Goal: Task Accomplishment & Management: Complete application form

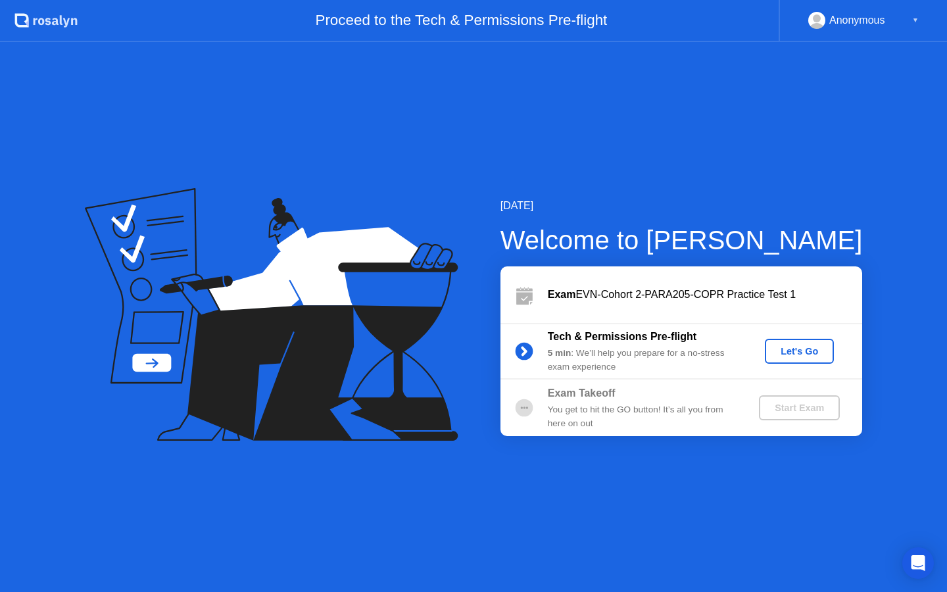
click at [792, 354] on div "Let's Go" at bounding box center [799, 351] width 59 height 11
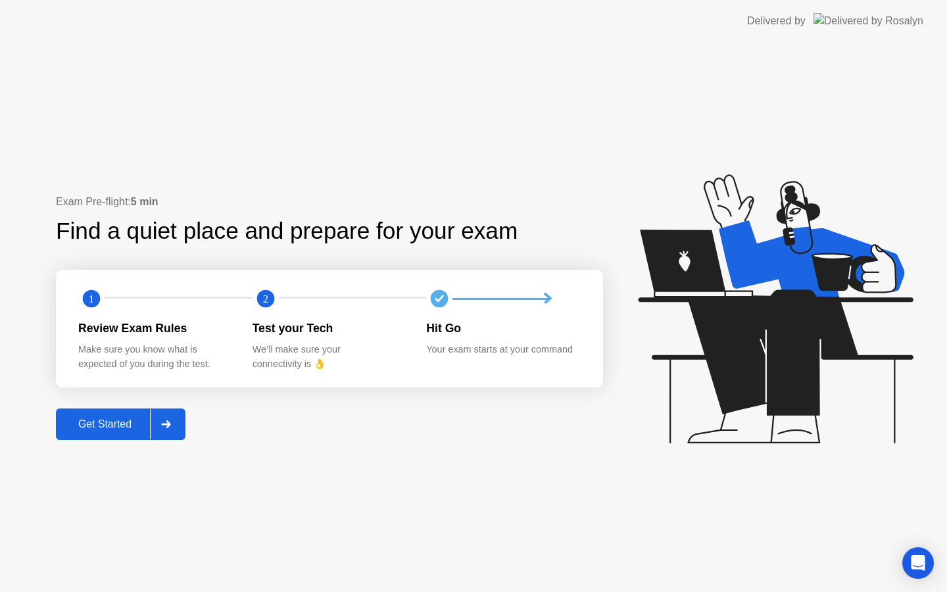
click at [134, 428] on div "Get Started" at bounding box center [105, 424] width 90 height 12
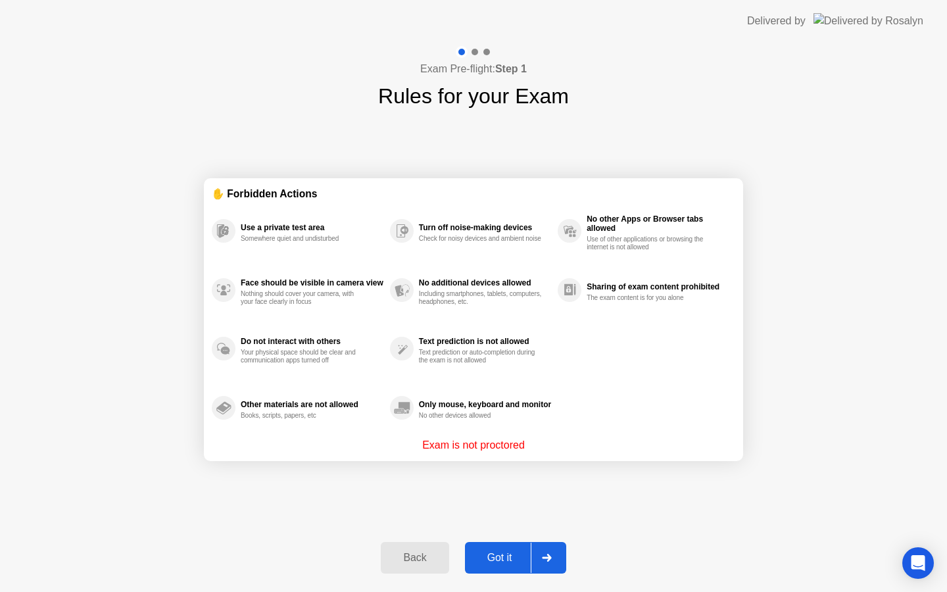
click at [504, 556] on div "Got it" at bounding box center [500, 558] width 62 height 12
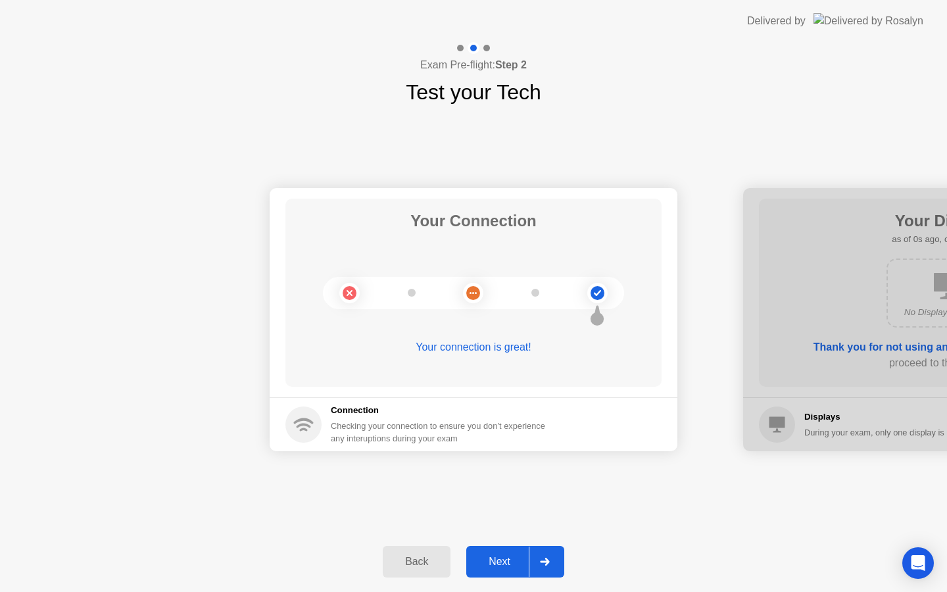
click at [502, 556] on div "Next" at bounding box center [499, 562] width 59 height 12
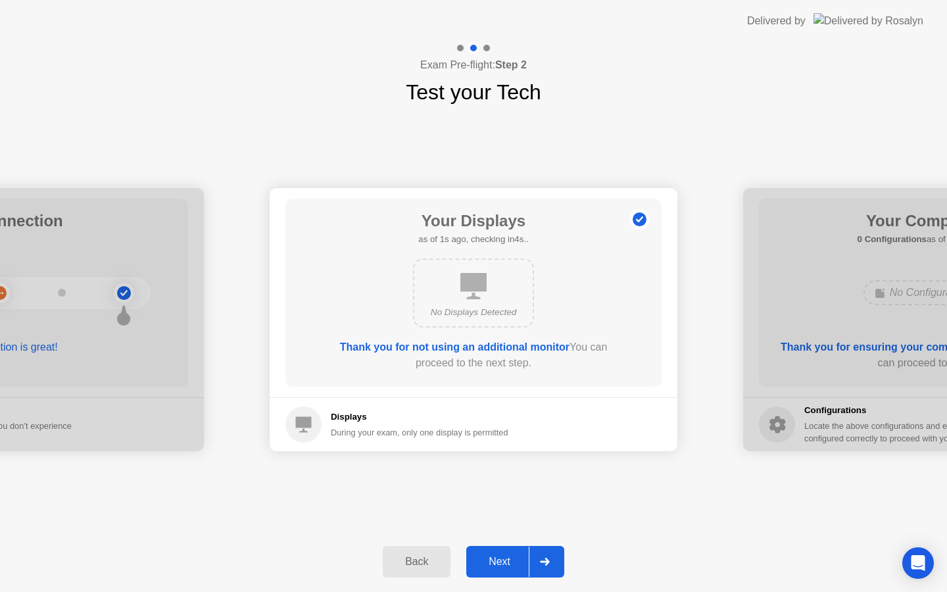
click at [498, 560] on div "Next" at bounding box center [499, 562] width 59 height 12
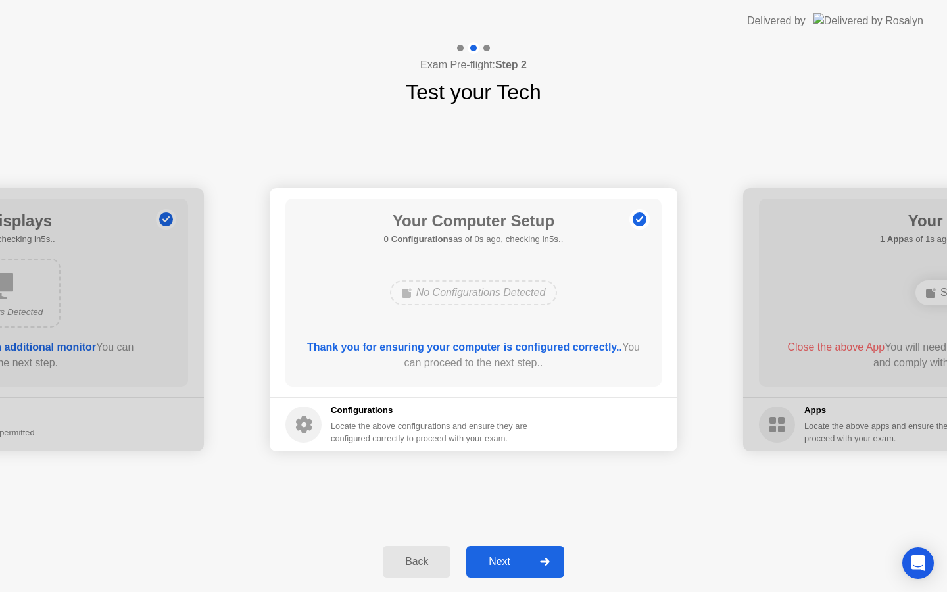
click at [498, 562] on div "Next" at bounding box center [499, 562] width 59 height 12
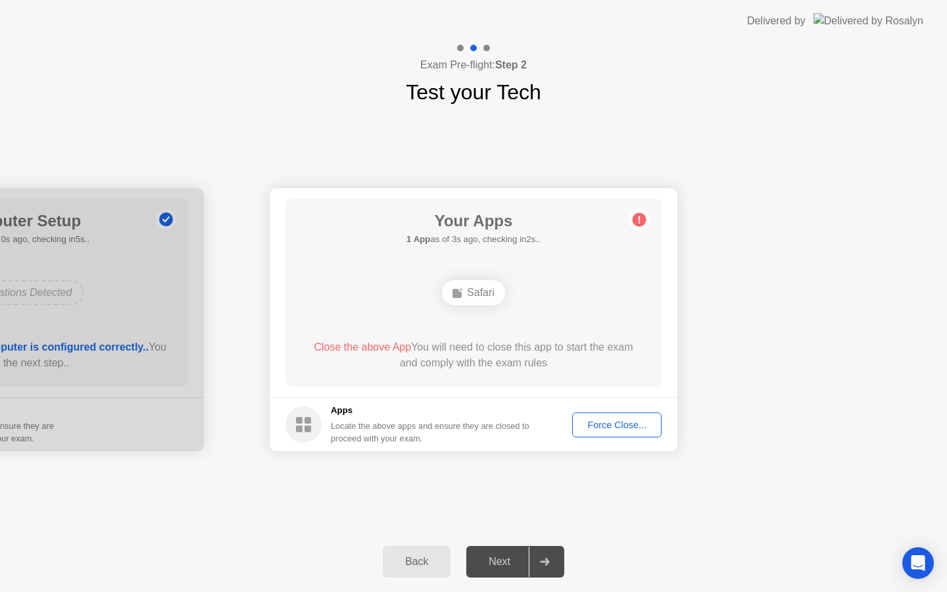
click at [620, 422] on div "Force Close..." at bounding box center [617, 425] width 80 height 11
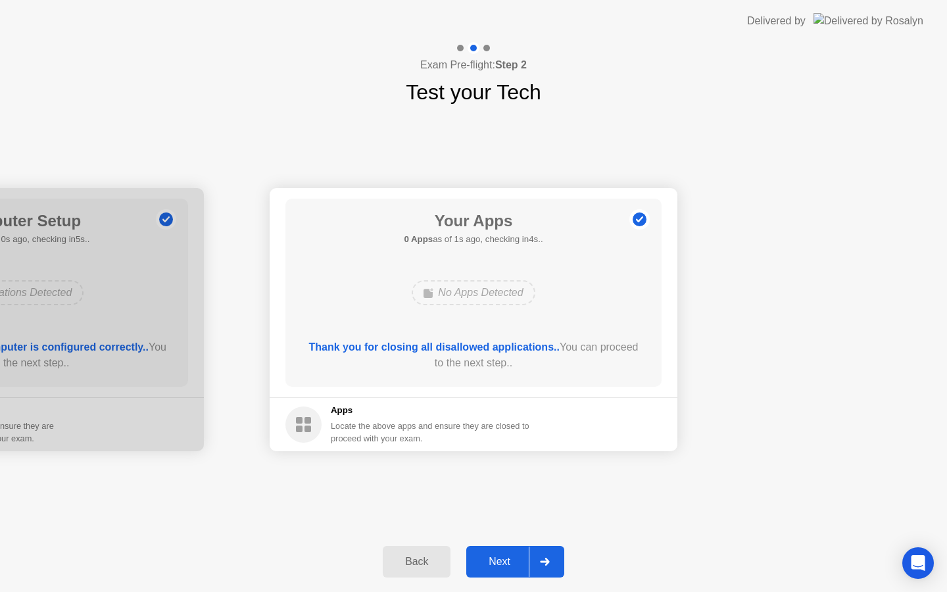
click at [507, 565] on div "Next" at bounding box center [499, 562] width 59 height 12
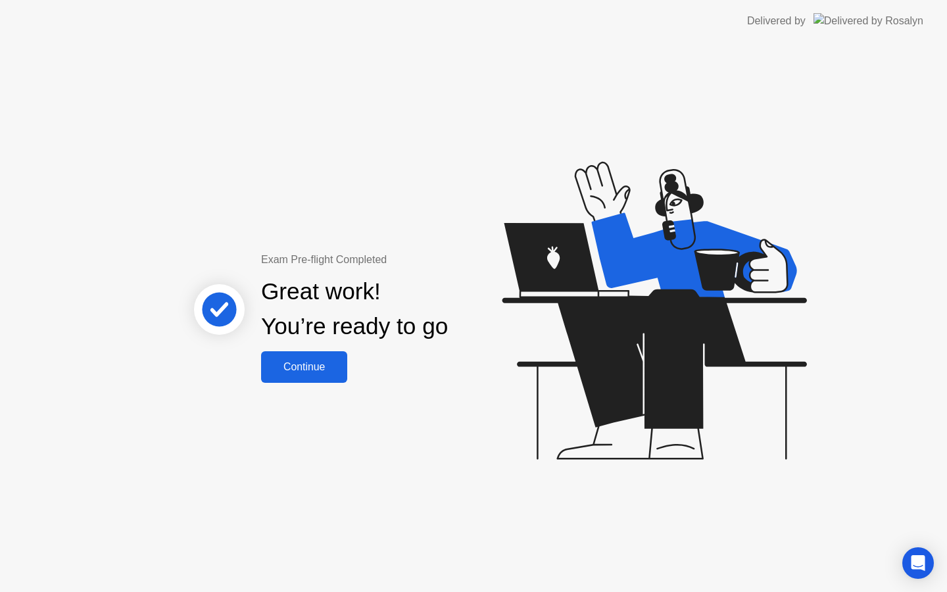
click at [290, 364] on div "Continue" at bounding box center [304, 367] width 78 height 12
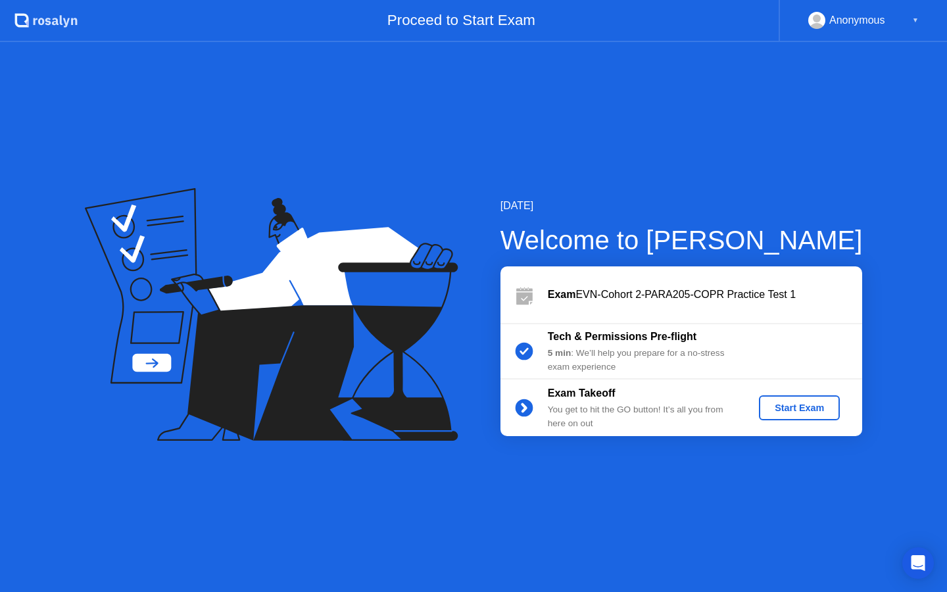
click at [819, 404] on div "Start Exam" at bounding box center [799, 407] width 70 height 11
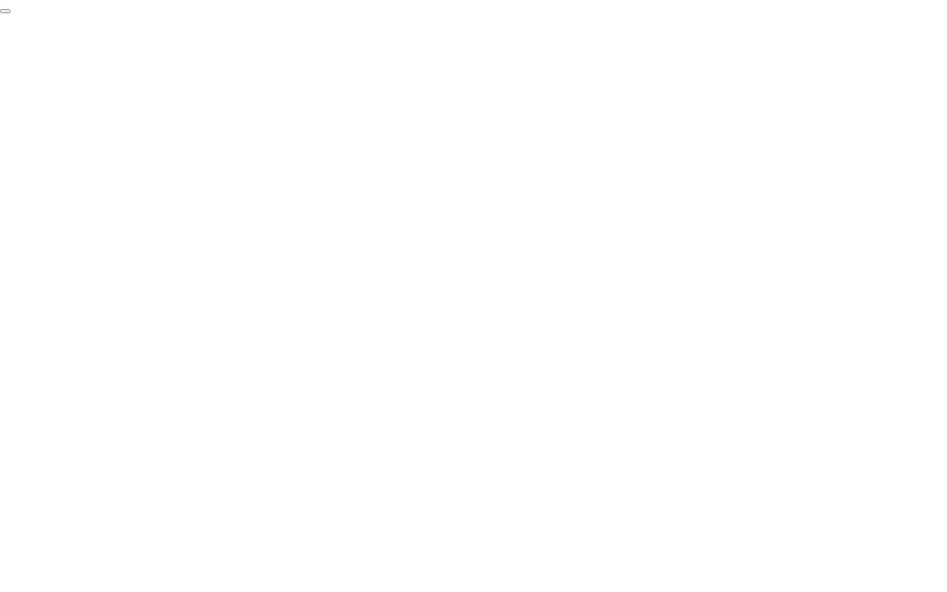
click div "End Proctoring Session"
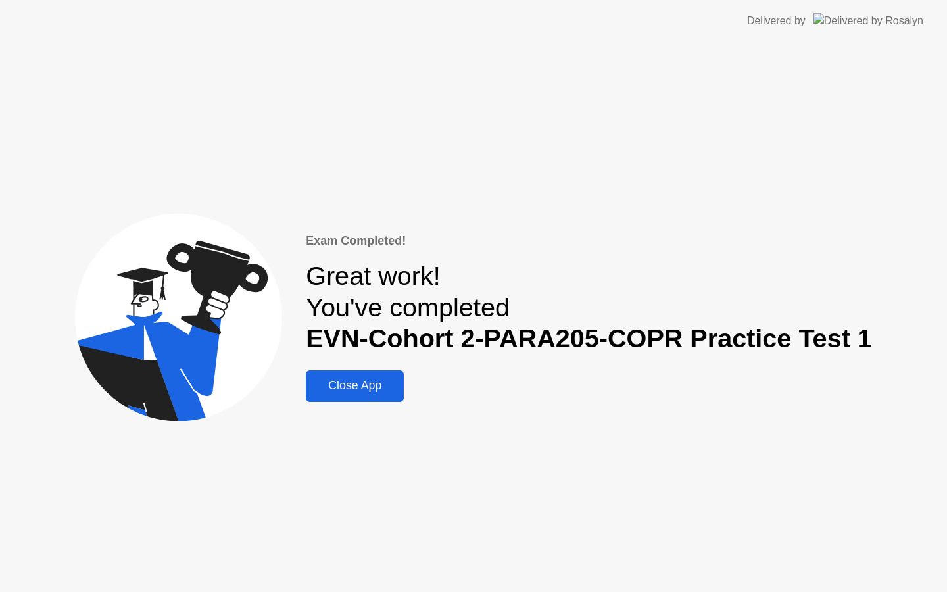
click at [387, 387] on div "Close App" at bounding box center [355, 386] width 90 height 14
